Goal: Transaction & Acquisition: Purchase product/service

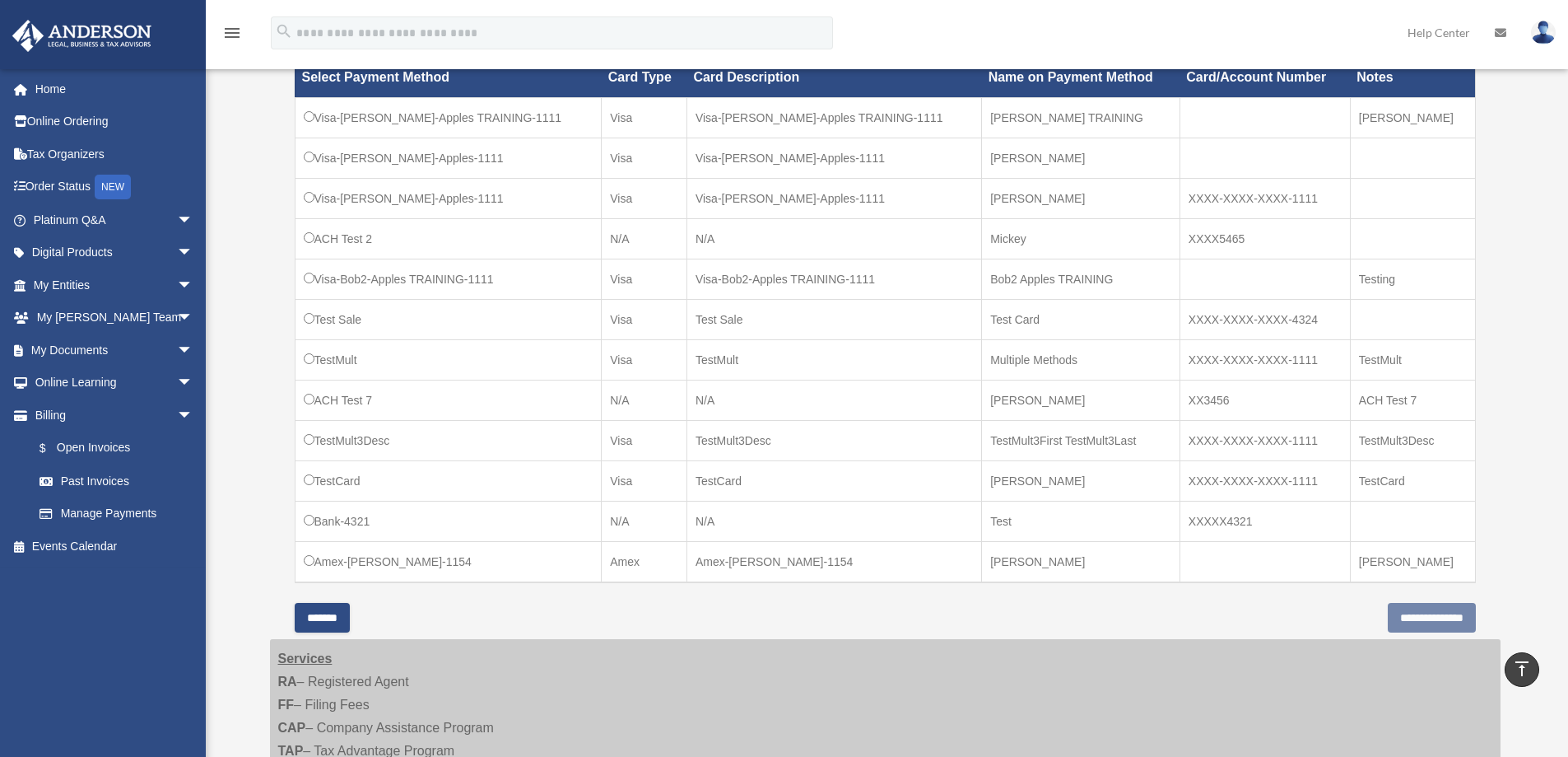
scroll to position [330, 0]
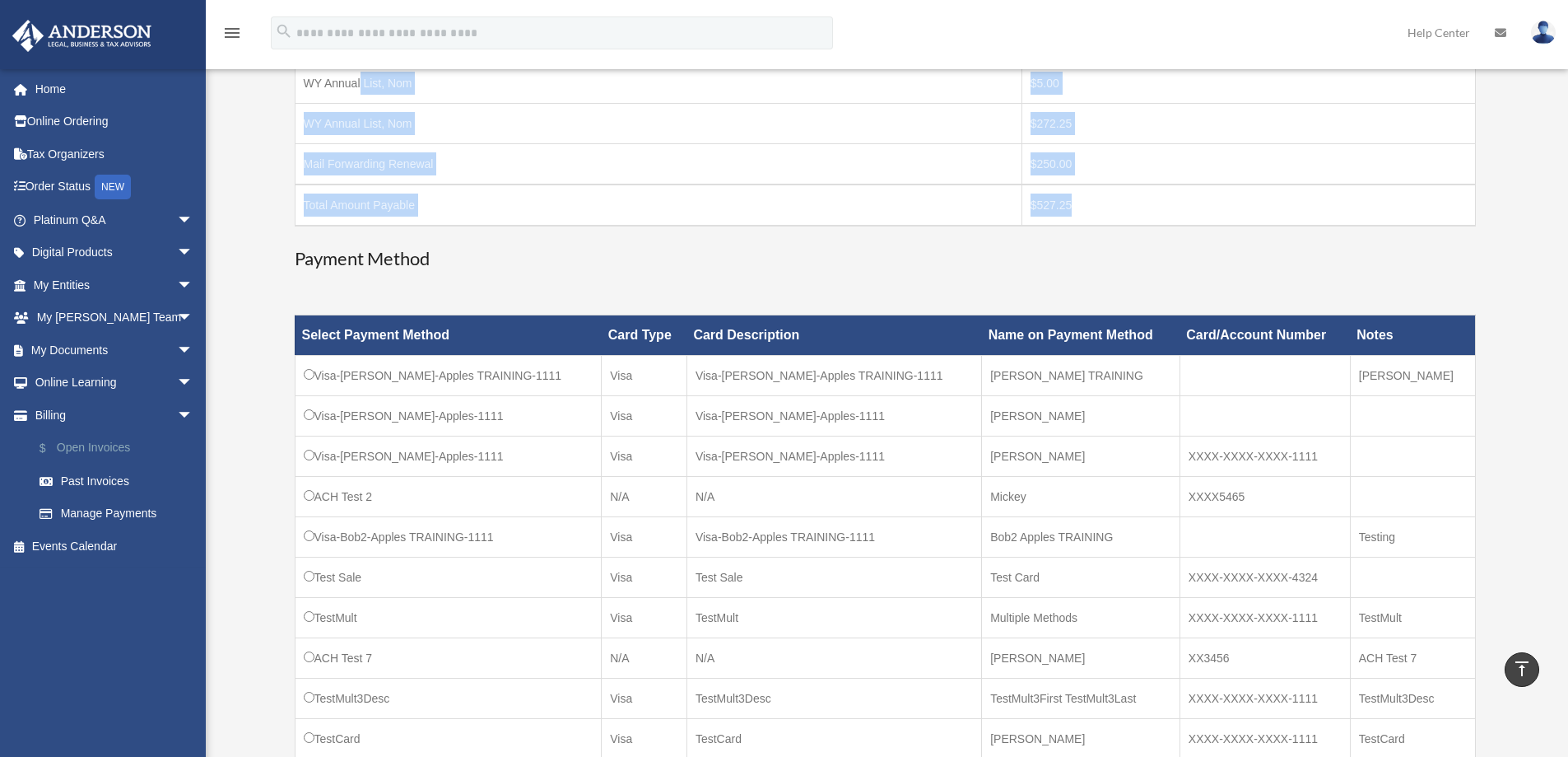
click at [81, 448] on link "$ Open Invoices" at bounding box center [121, 449] width 195 height 34
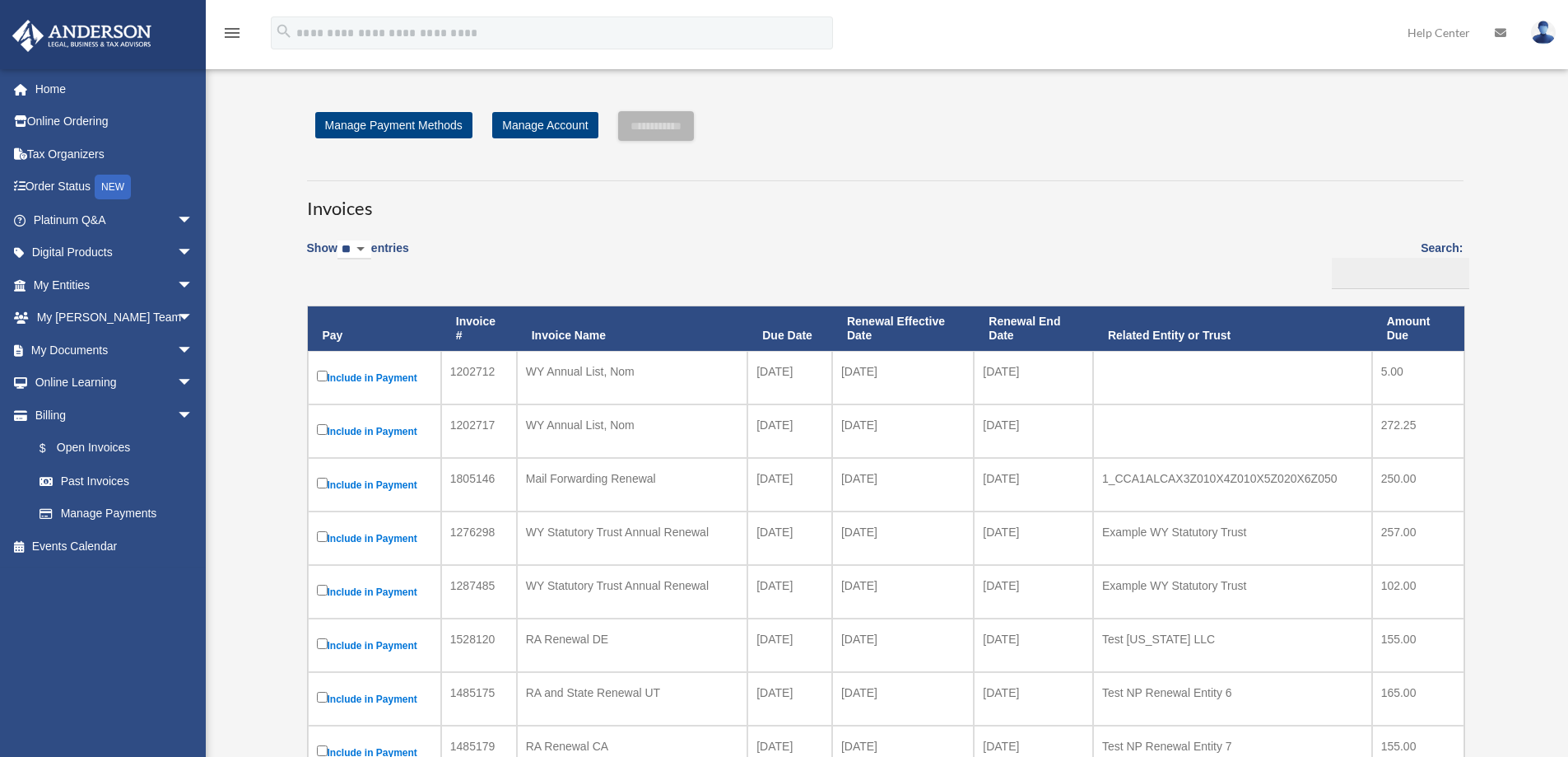
click at [370, 376] on label "Include in Payment" at bounding box center [374, 377] width 115 height 21
click at [394, 432] on label "Include in Payment" at bounding box center [374, 431] width 115 height 21
click at [87, 509] on link "Manage Payments" at bounding box center [121, 514] width 195 height 33
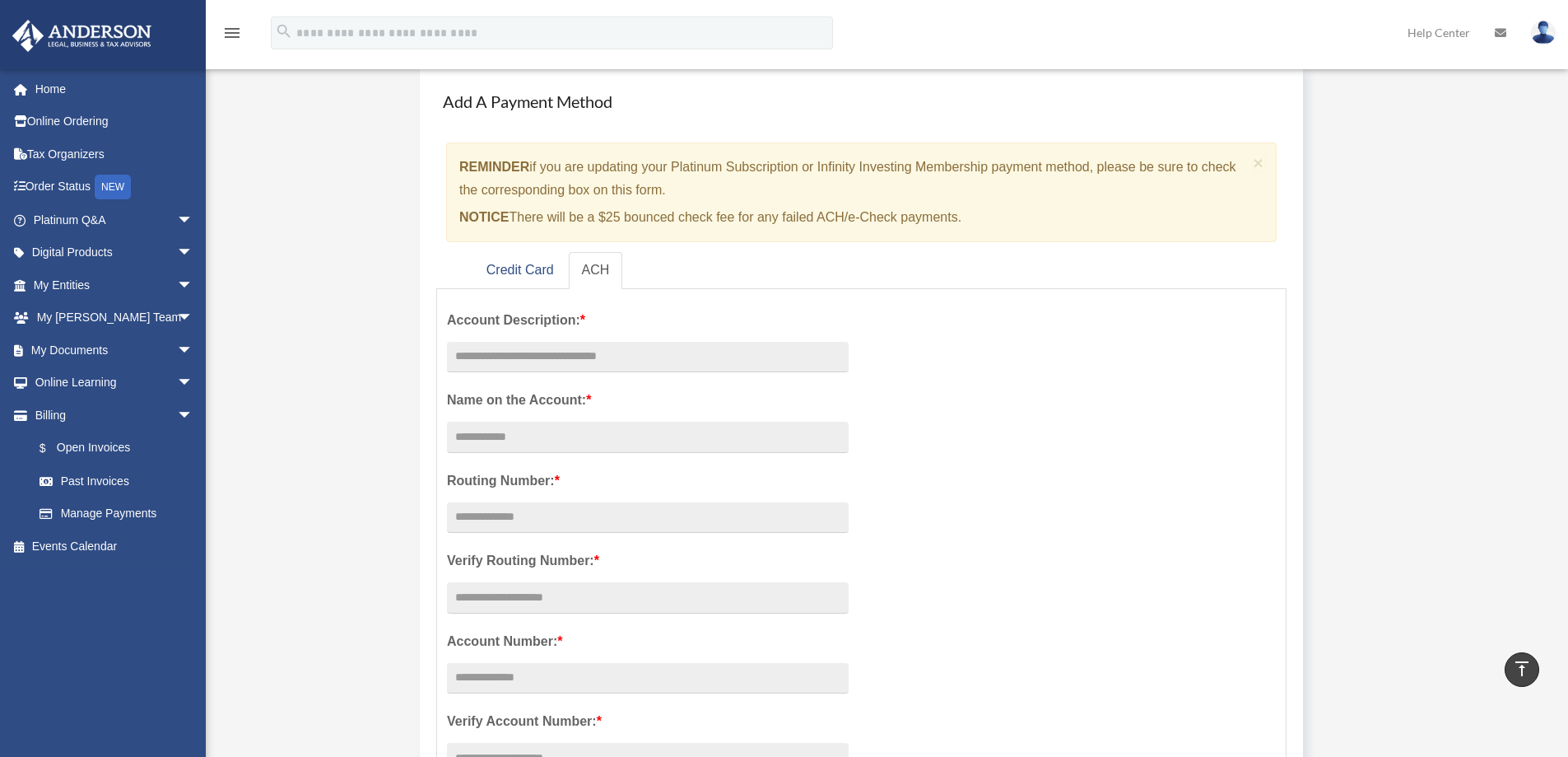
scroll to position [82, 0]
click at [520, 265] on link "Credit Card" at bounding box center [520, 272] width 94 height 37
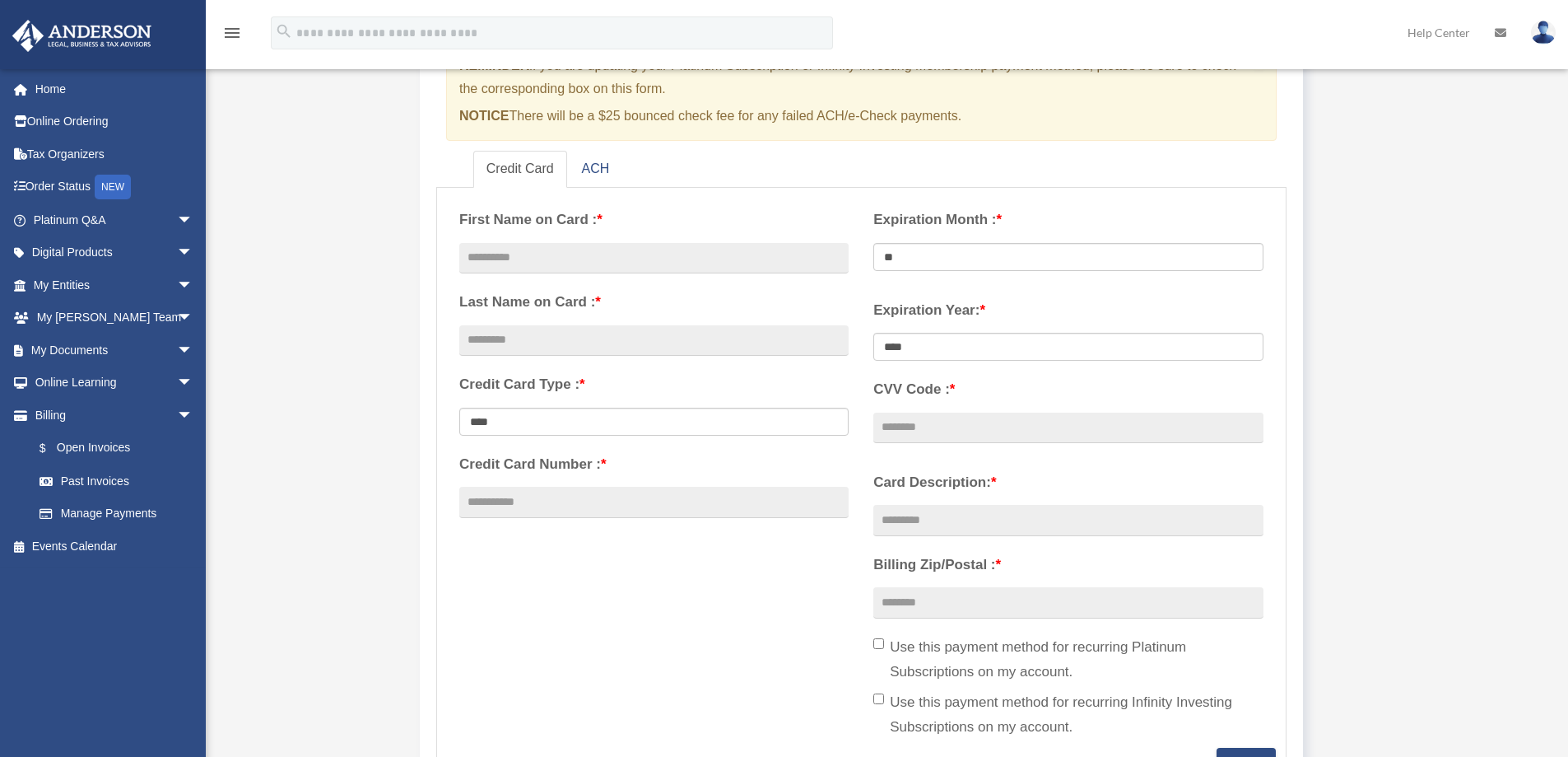
scroll to position [494, 0]
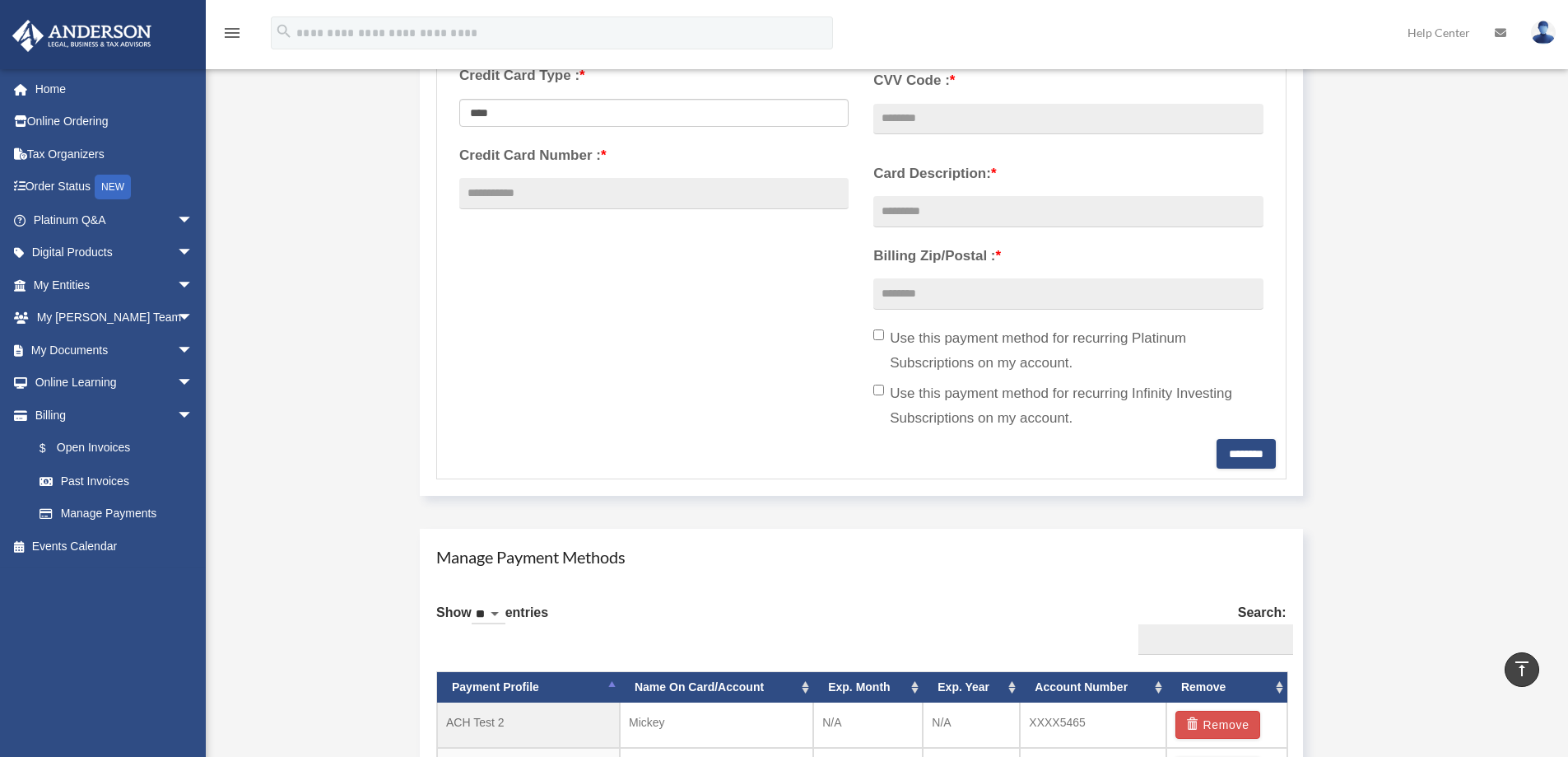
click at [960, 342] on label "Use this payment method for recurring Platinum Subscriptions on my account." at bounding box center [1069, 350] width 390 height 49
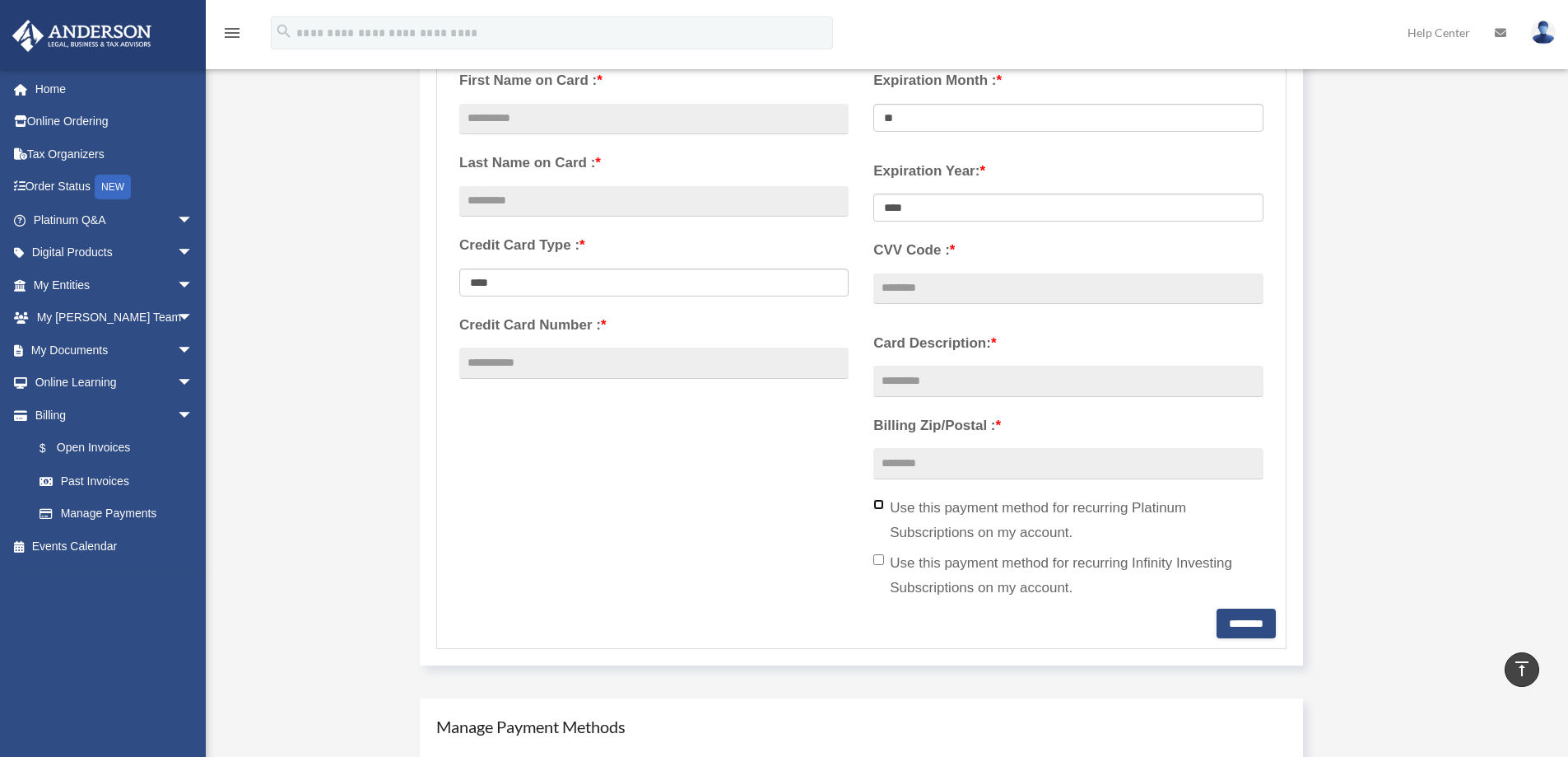
scroll to position [82, 0]
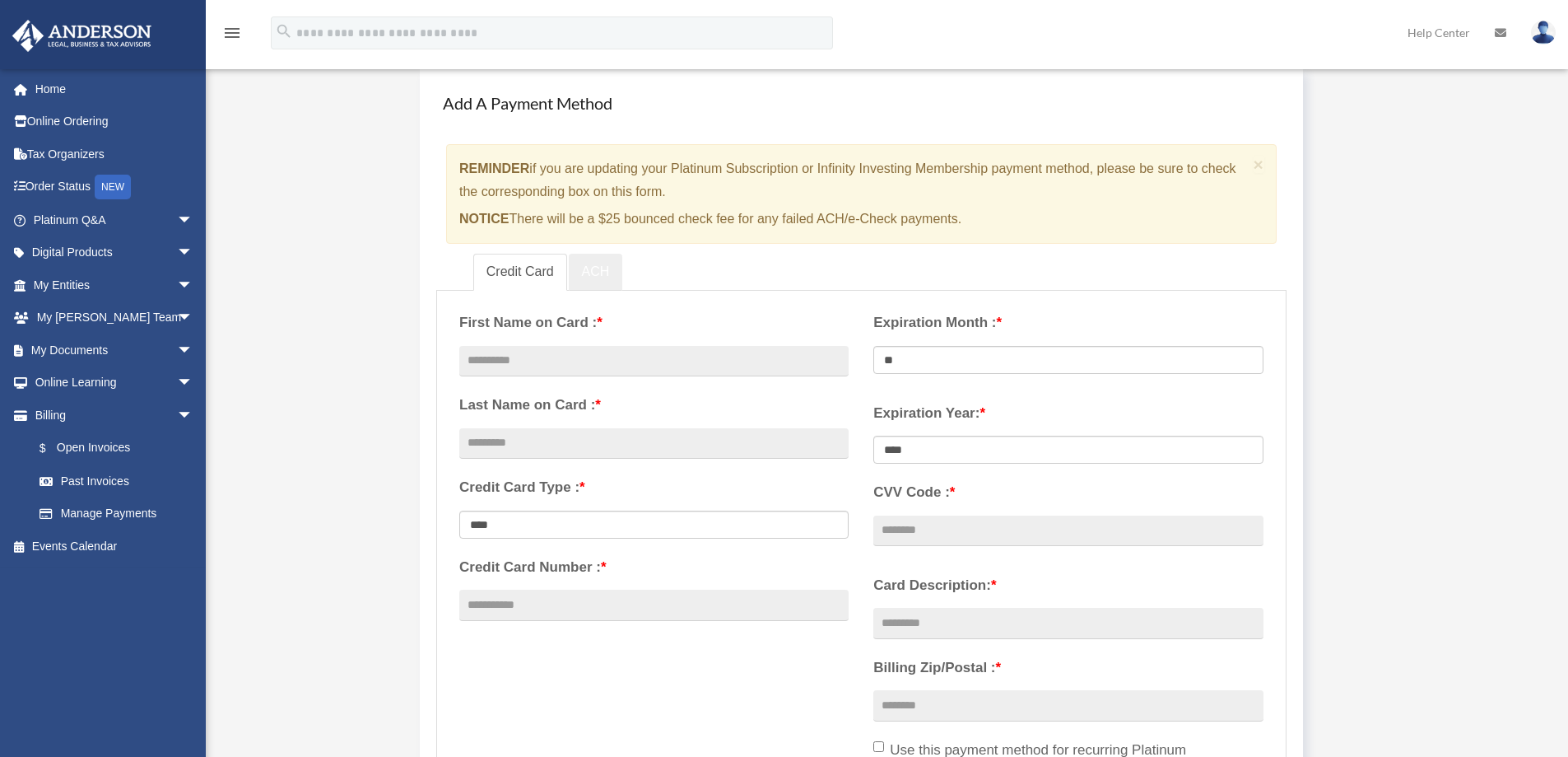
click at [588, 288] on link "ACH" at bounding box center [596, 272] width 55 height 37
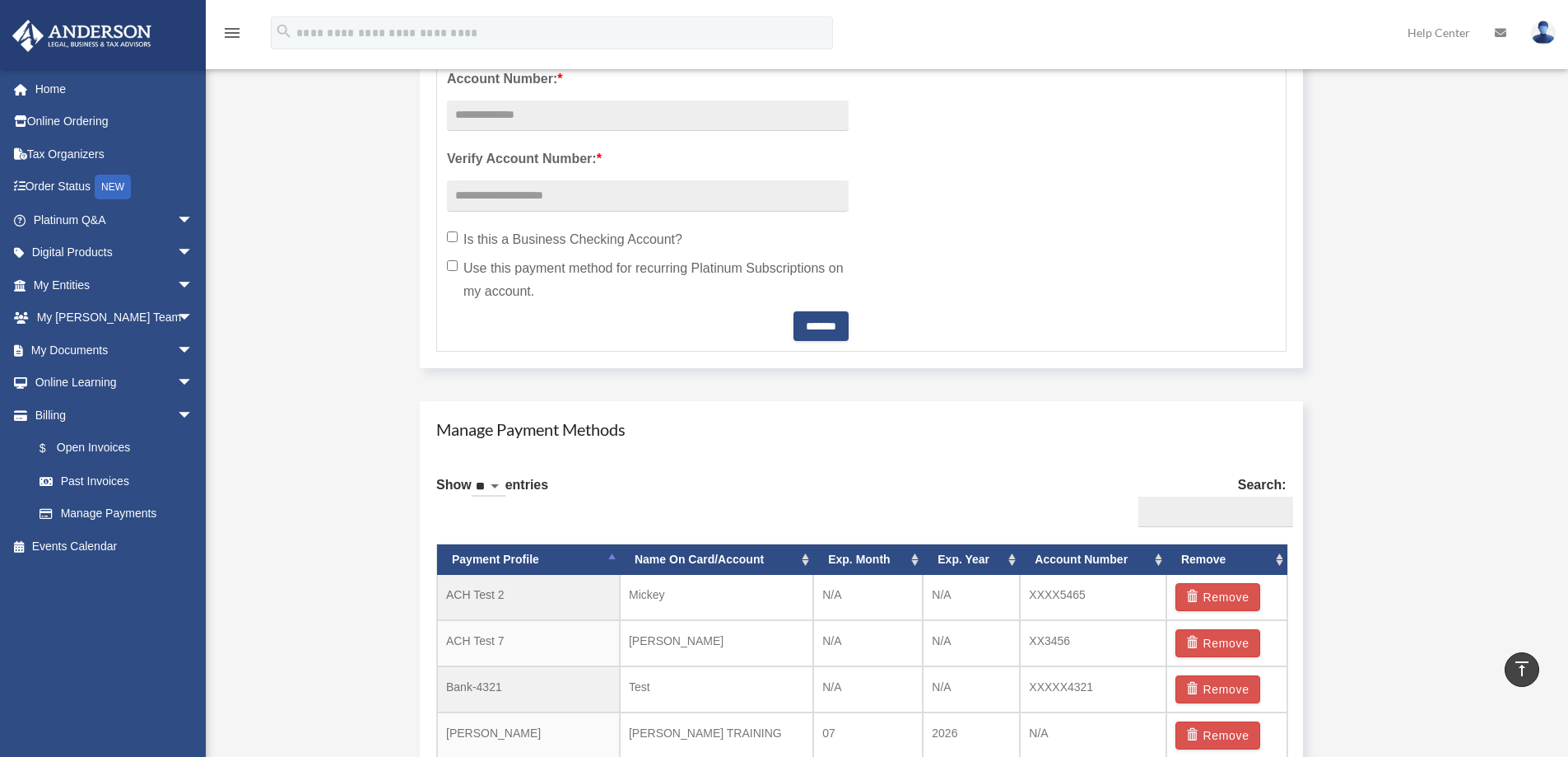
scroll to position [659, 0]
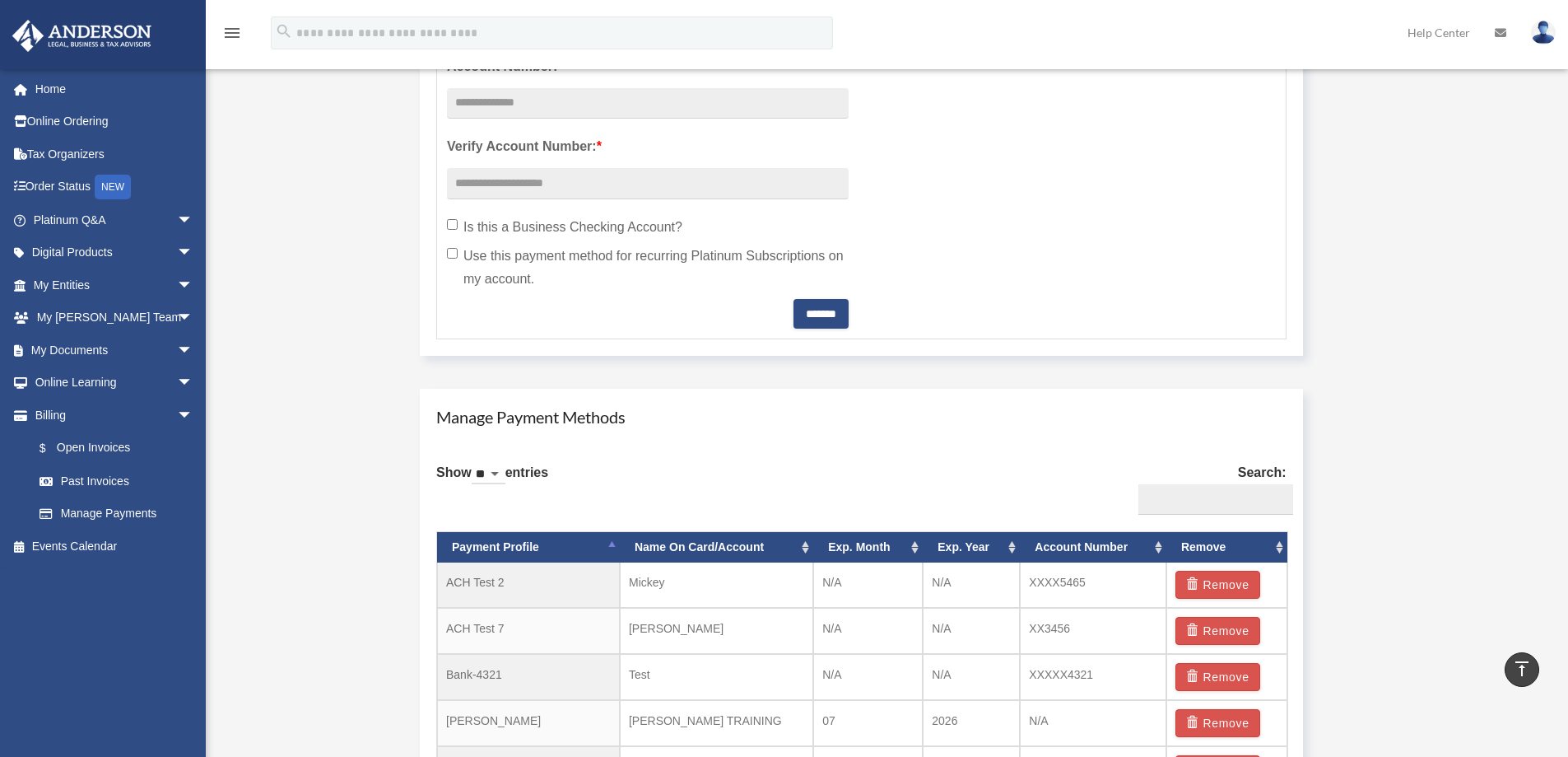
click at [530, 252] on label "Use this payment method for recurring Platinum Subscriptions on my account." at bounding box center [648, 268] width 402 height 46
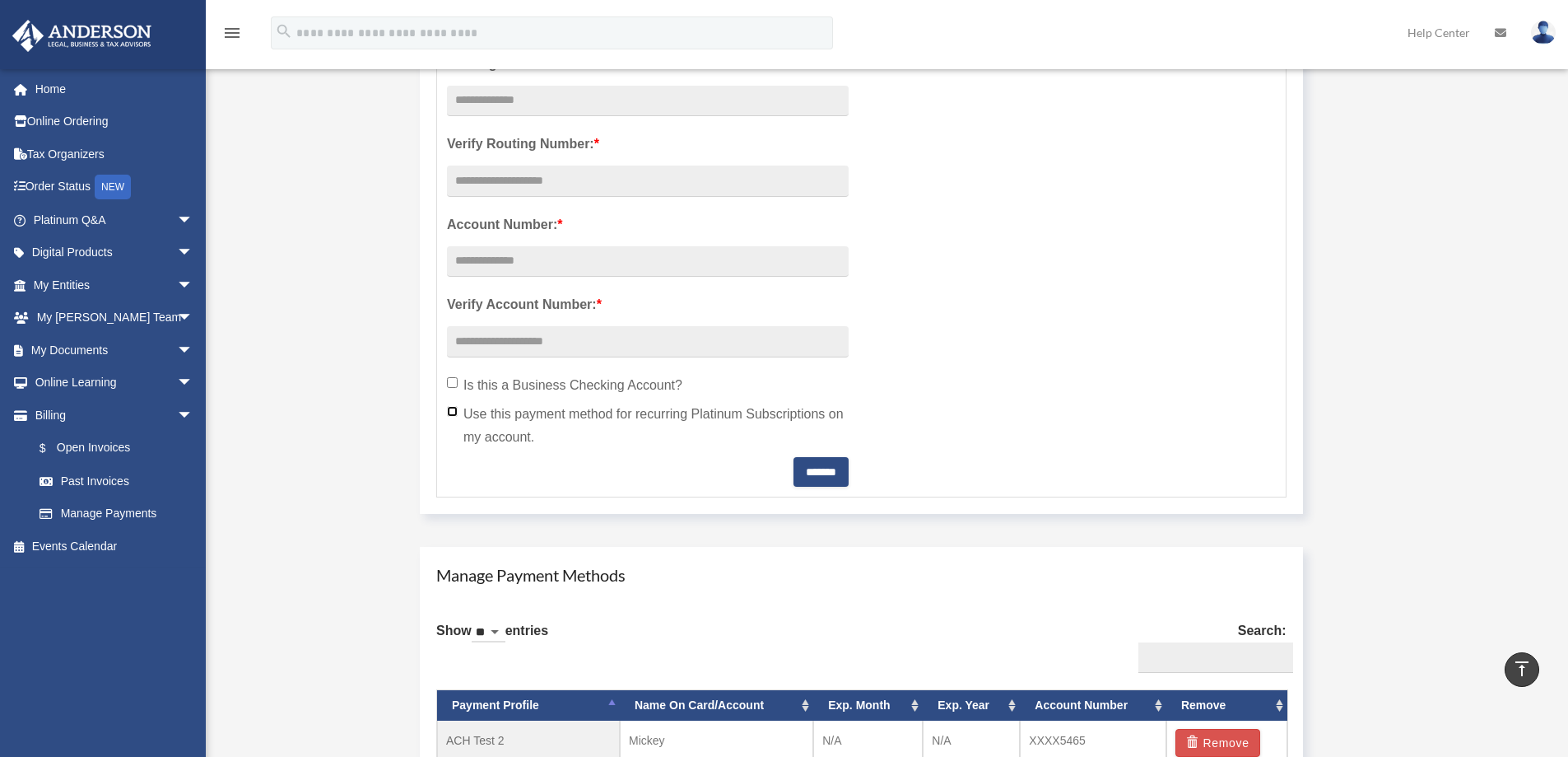
scroll to position [494, 0]
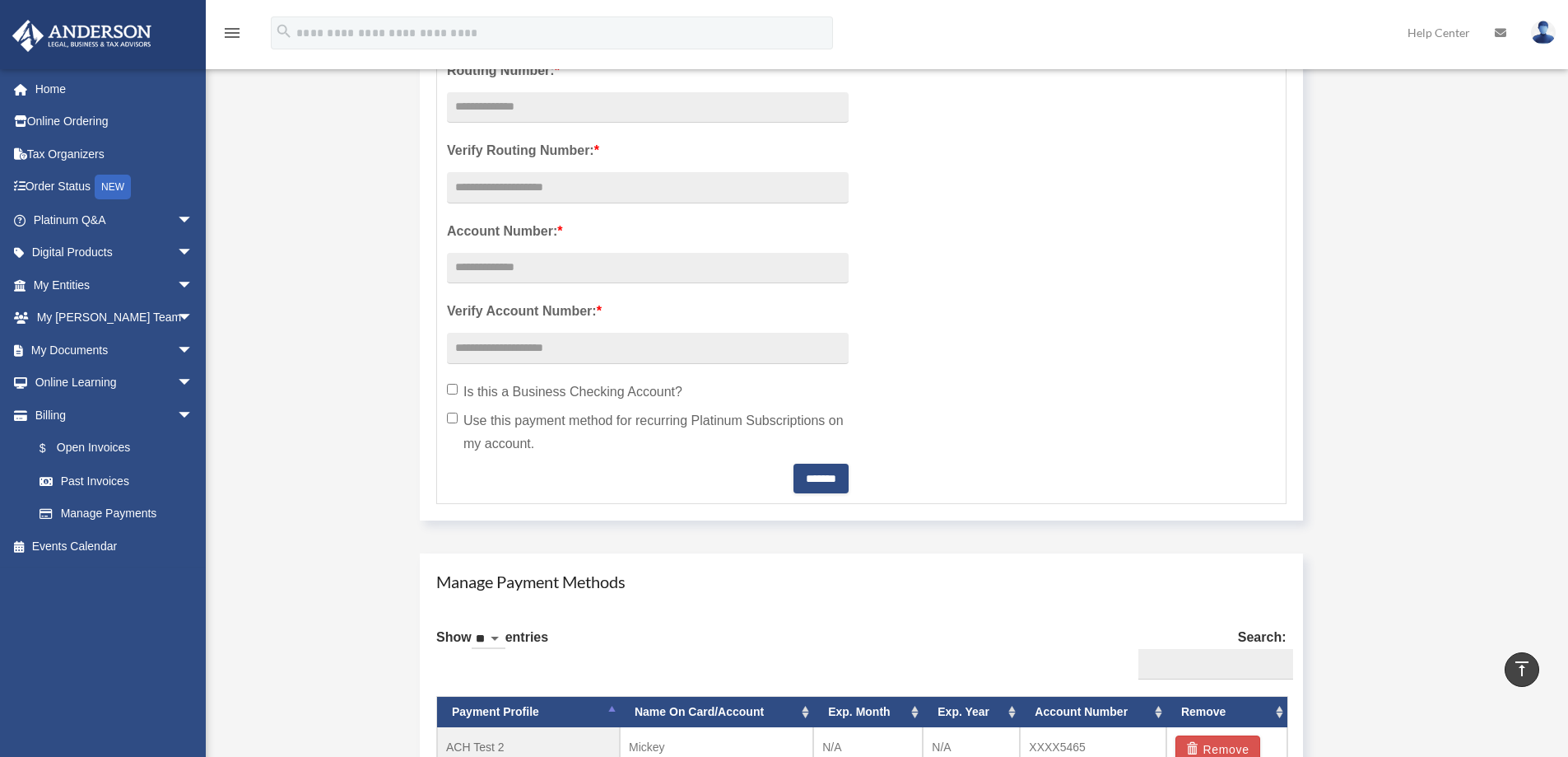
click at [298, 553] on div "Manage Account View Invoices Add A Payment Method × REMINDER if you are updatin…" at bounding box center [885, 475] width 1255 height 1717
drag, startPoint x: 329, startPoint y: 527, endPoint x: 365, endPoint y: 487, distance: 53.8
click at [329, 526] on div "Manage Account View Invoices Add A Payment Method × REMINDER if you are updatin…" at bounding box center [885, 475] width 1255 height 1717
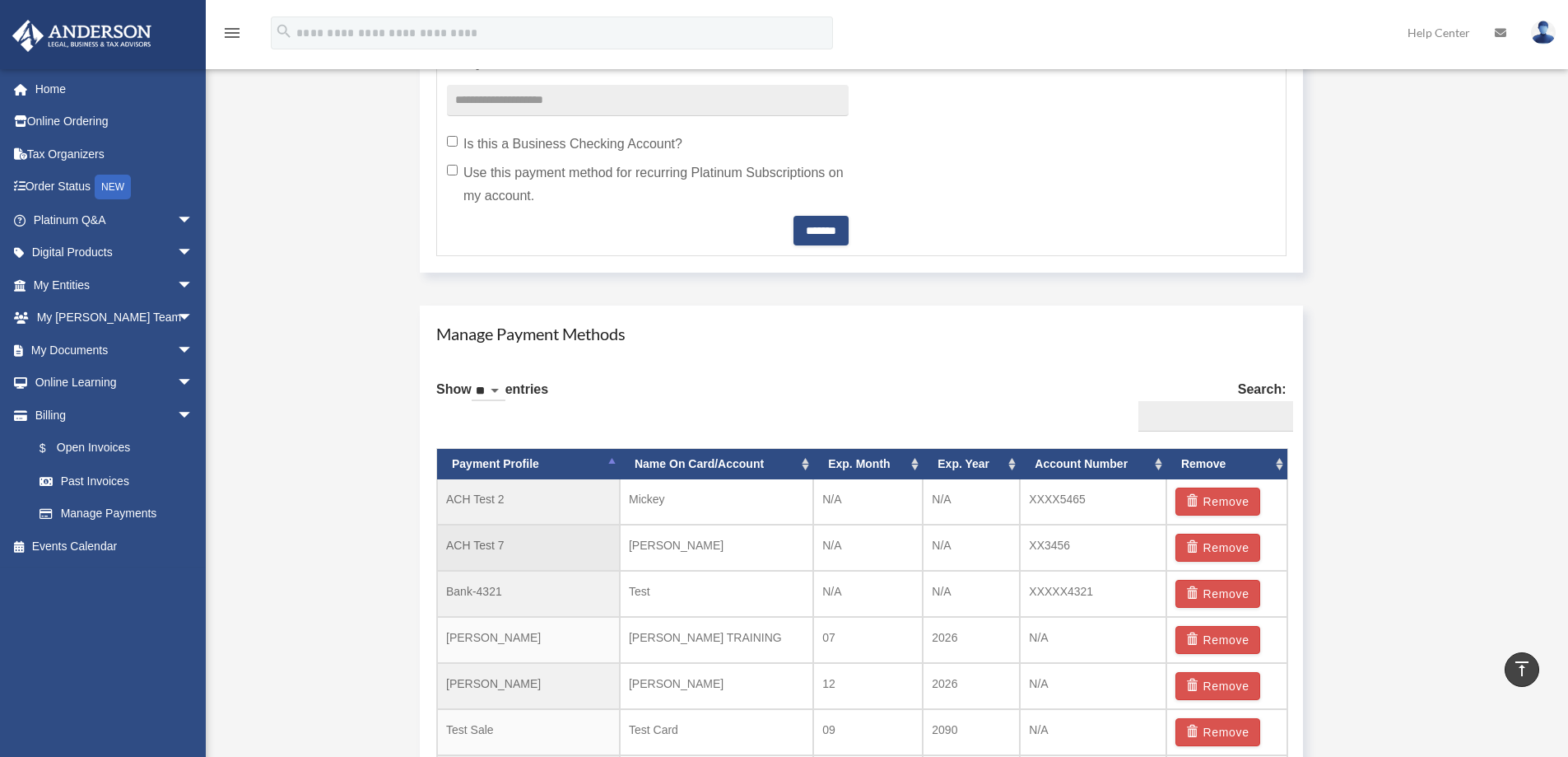
scroll to position [691, 0]
